Goal: Book appointment/travel/reservation

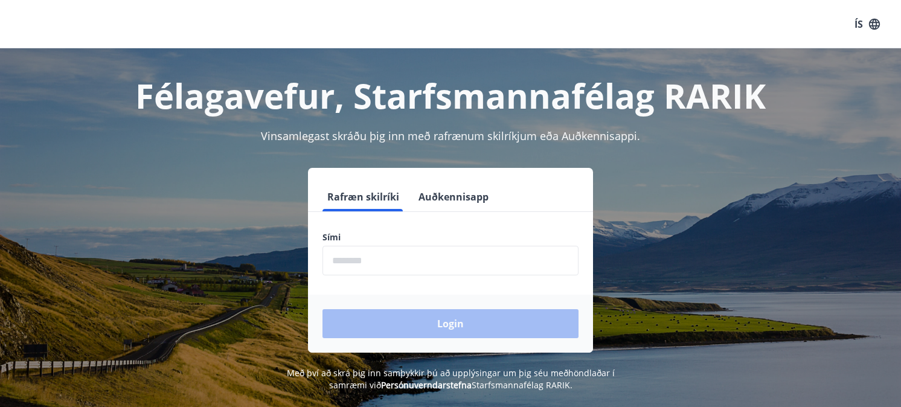
click at [372, 261] on input "phone" at bounding box center [450, 261] width 256 height 30
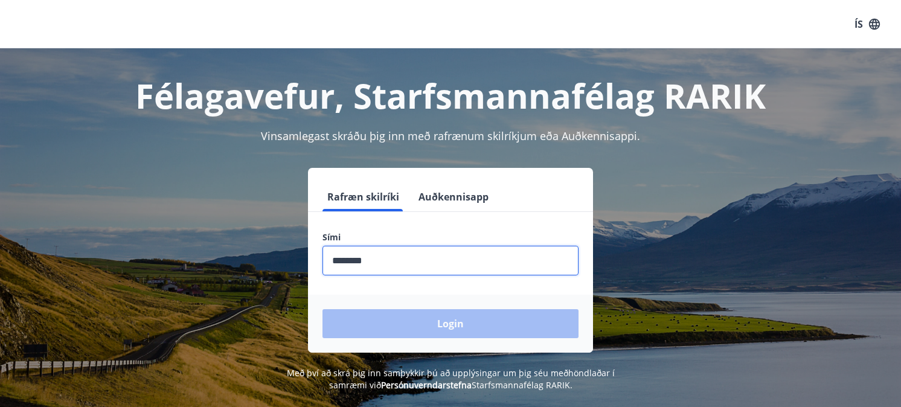
type input "********"
click at [322, 309] on button "Login" at bounding box center [450, 323] width 256 height 29
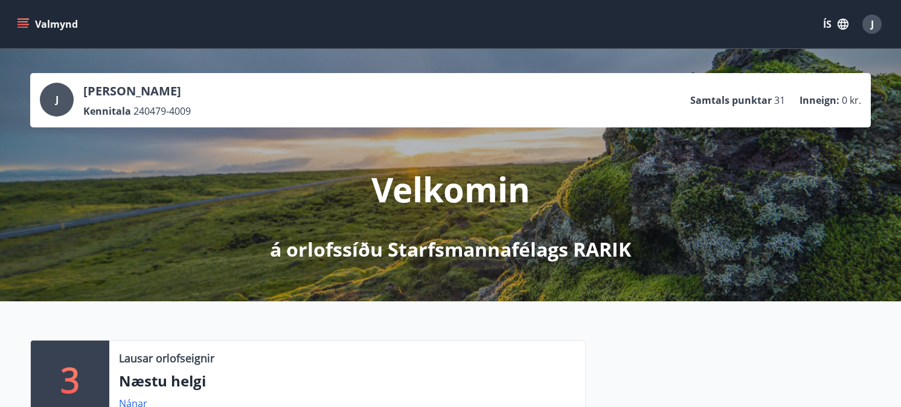
click at [20, 24] on icon "menu" at bounding box center [24, 24] width 13 height 1
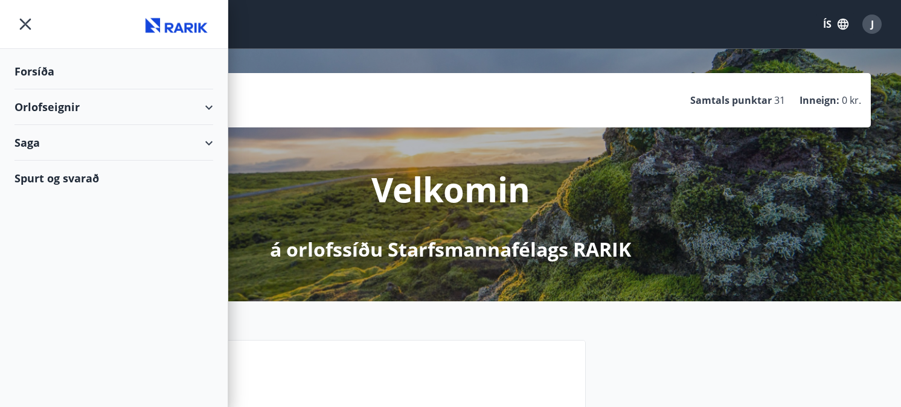
click at [48, 101] on div "Orlofseignir" at bounding box center [113, 107] width 199 height 36
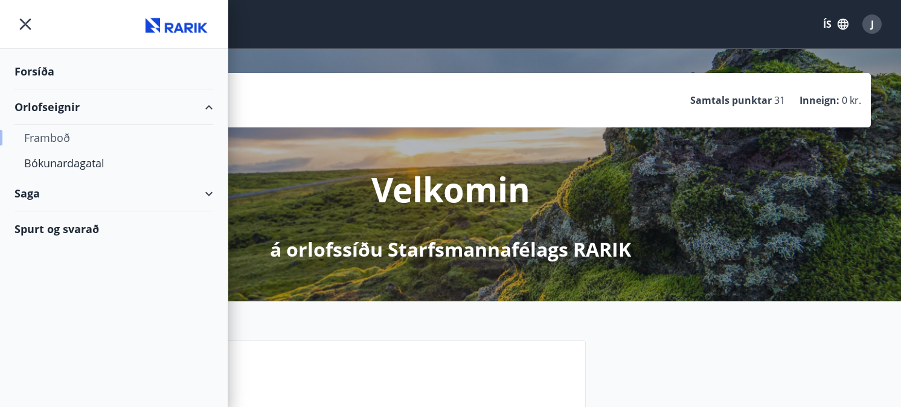
click at [54, 142] on div "Framboð" at bounding box center [113, 137] width 179 height 25
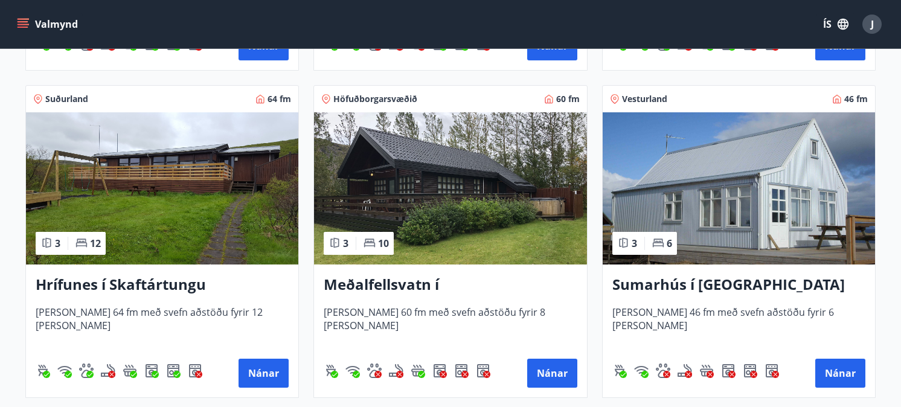
scroll to position [520, 0]
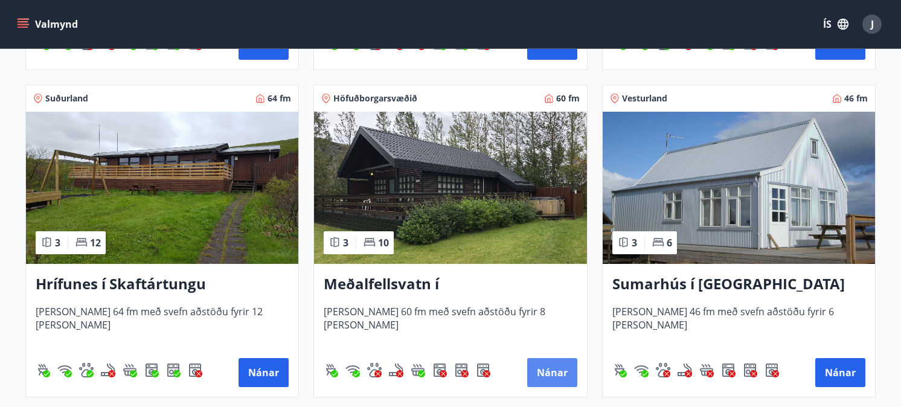
click at [555, 366] on button "Nánar" at bounding box center [552, 372] width 50 height 29
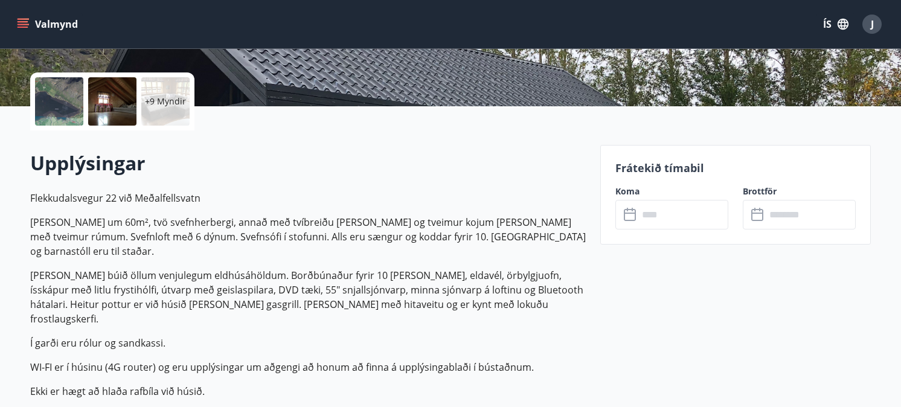
scroll to position [258, 0]
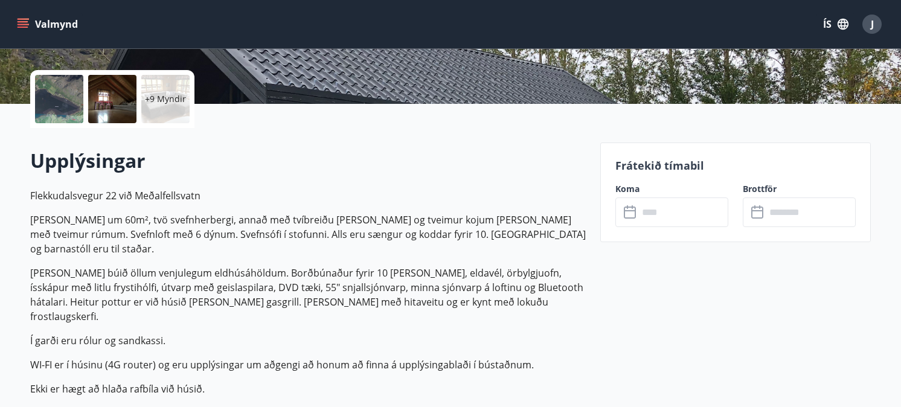
click at [660, 212] on input "text" at bounding box center [683, 212] width 90 height 30
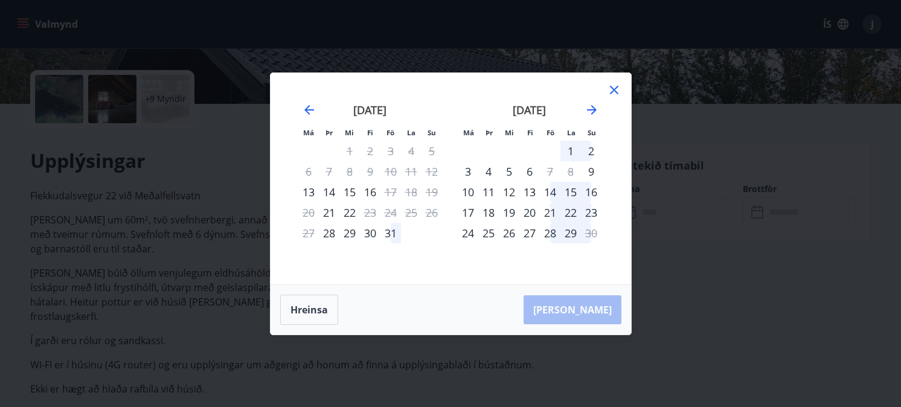
click at [615, 89] on icon at bounding box center [614, 90] width 8 height 8
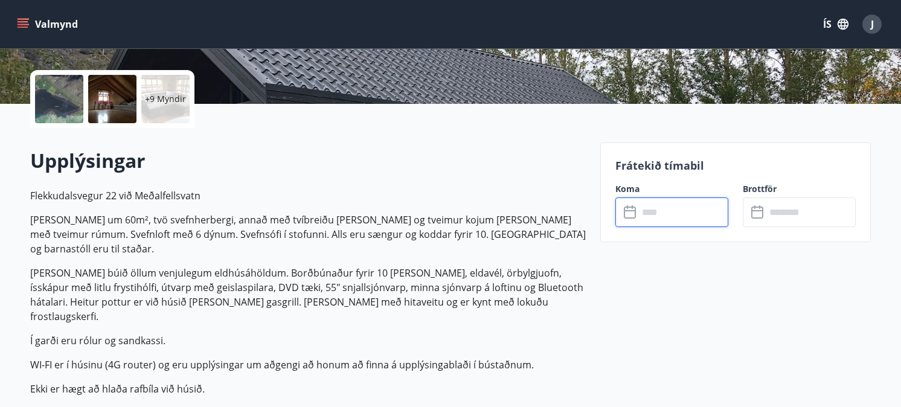
scroll to position [0, 0]
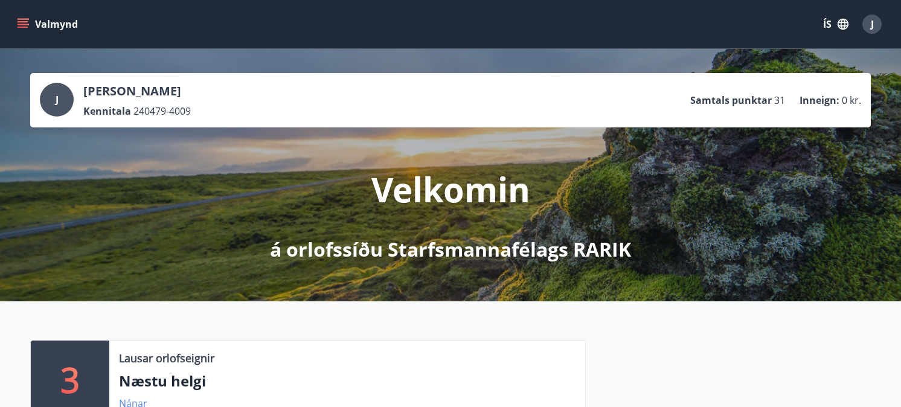
click at [134, 403] on link "Nánar" at bounding box center [133, 403] width 28 height 13
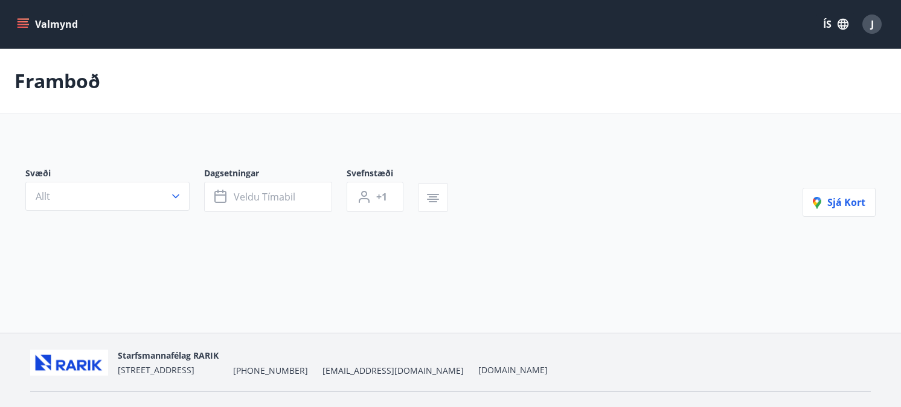
type input "*"
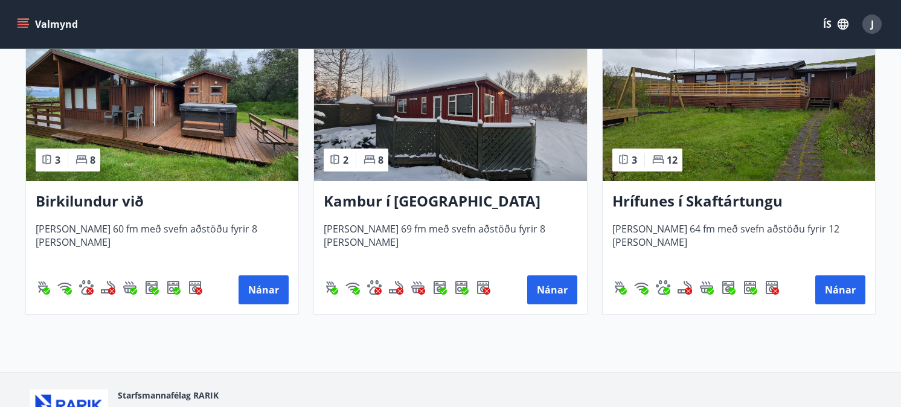
scroll to position [371, 0]
